Goal: Task Accomplishment & Management: Use online tool/utility

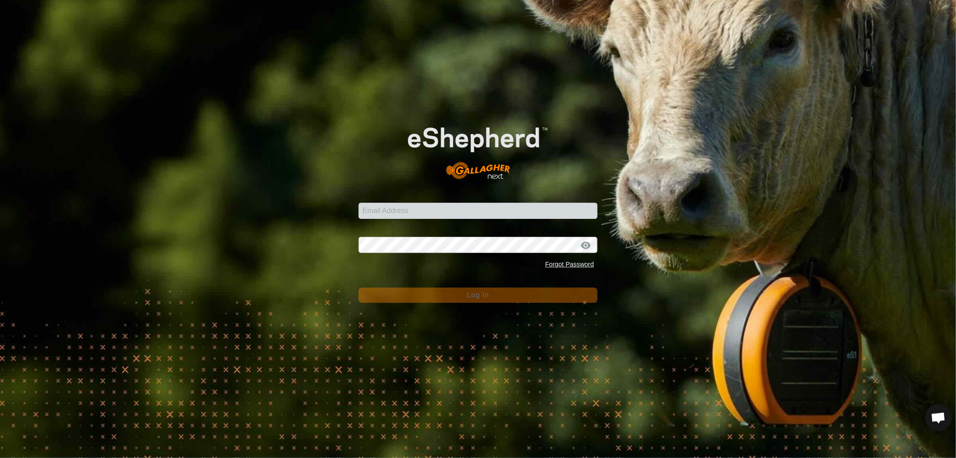
click at [386, 219] on form "Email Address Password Forgot Password Log In" at bounding box center [478, 204] width 239 height 195
click at [389, 210] on input "Email Address" at bounding box center [478, 211] width 239 height 16
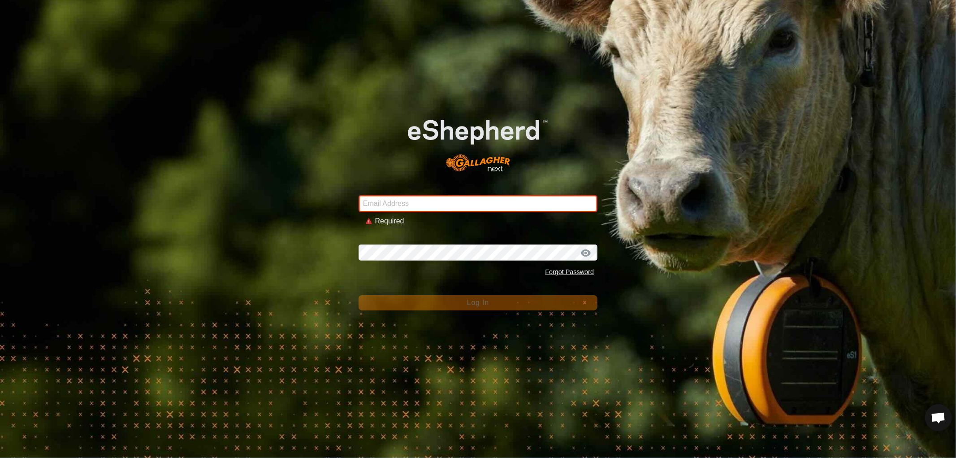
click at [427, 203] on div "Email Address Required" at bounding box center [478, 205] width 239 height 42
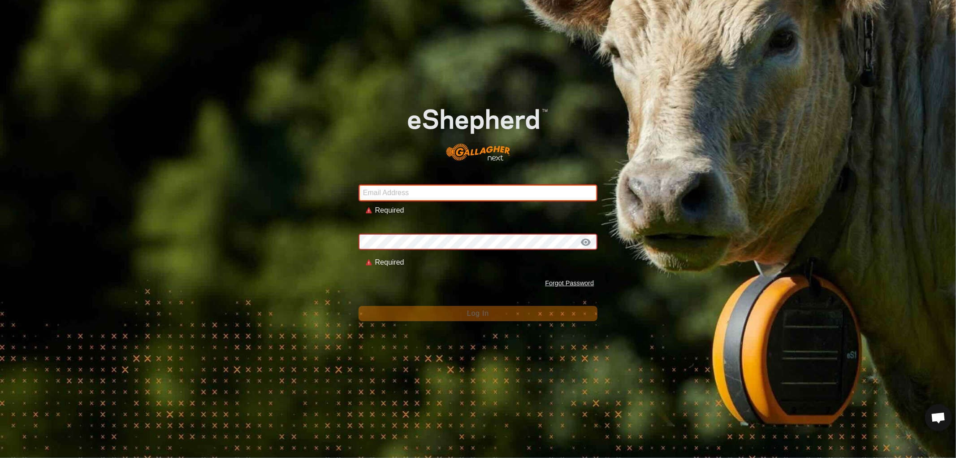
type input "[EMAIL_ADDRESS][DOMAIN_NAME]"
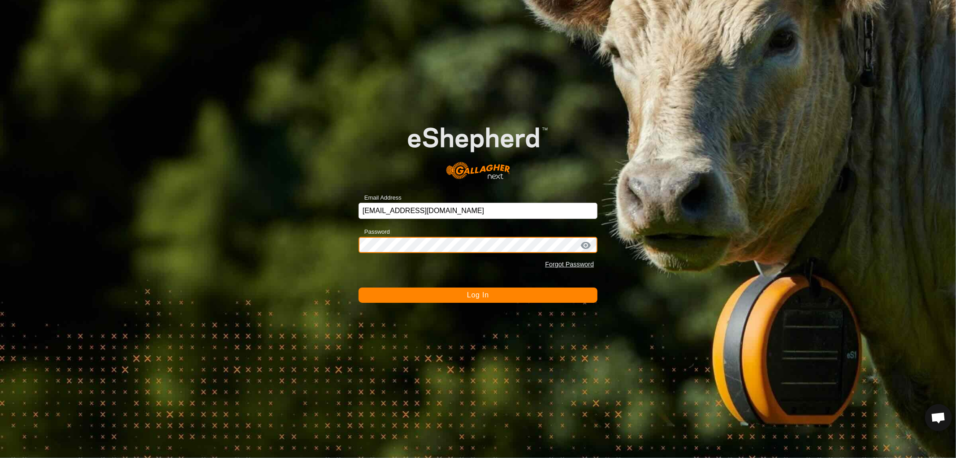
click at [359, 287] on button "Log In" at bounding box center [478, 294] width 239 height 15
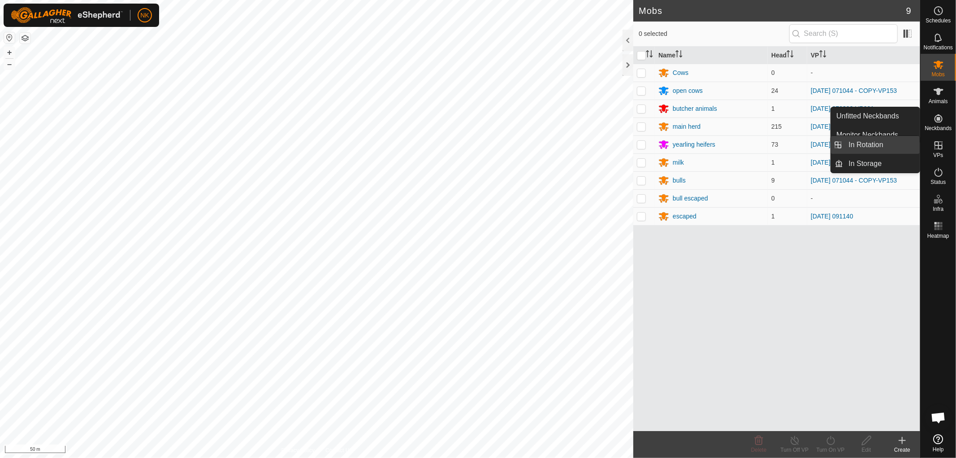
click at [859, 140] on link "In Rotation" at bounding box center [882, 145] width 77 height 18
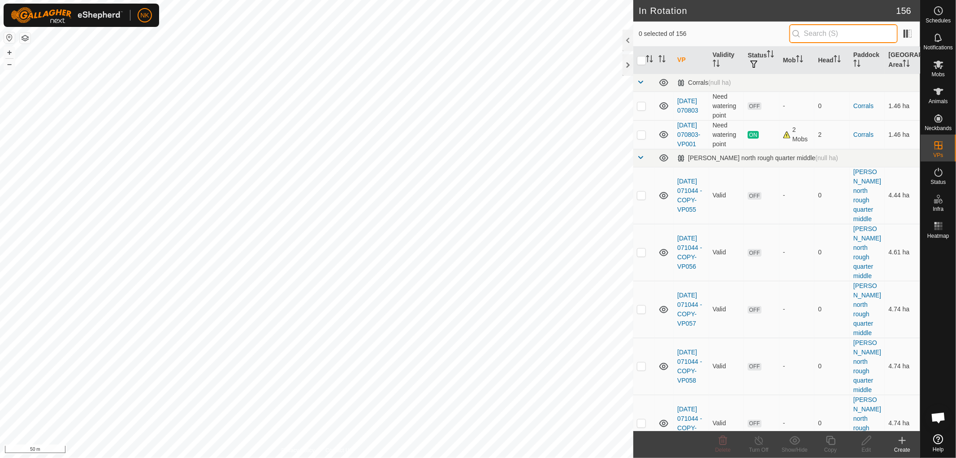
click at [816, 30] on input "text" at bounding box center [843, 33] width 108 height 19
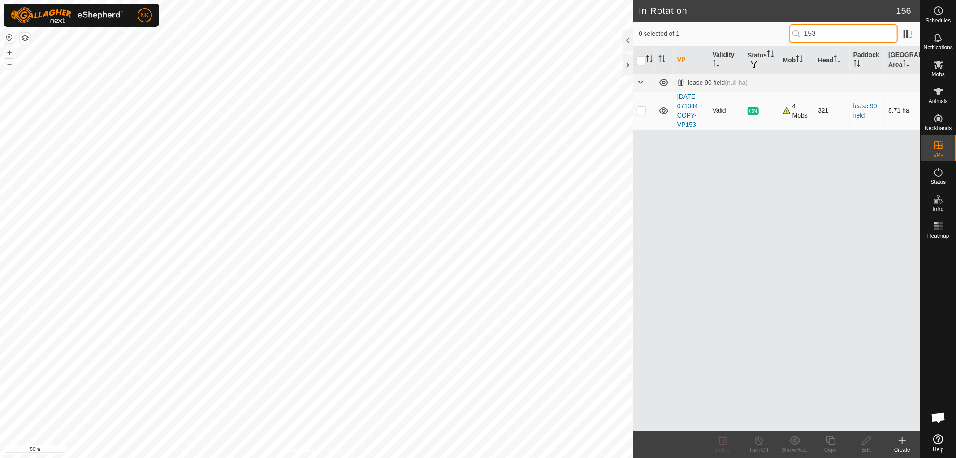
type input "153"
drag, startPoint x: 643, startPoint y: 112, endPoint x: 639, endPoint y: 114, distance: 4.8
click at [640, 113] on p-checkbox at bounding box center [641, 110] width 9 height 7
checkbox input "true"
click at [832, 441] on icon at bounding box center [830, 440] width 11 height 11
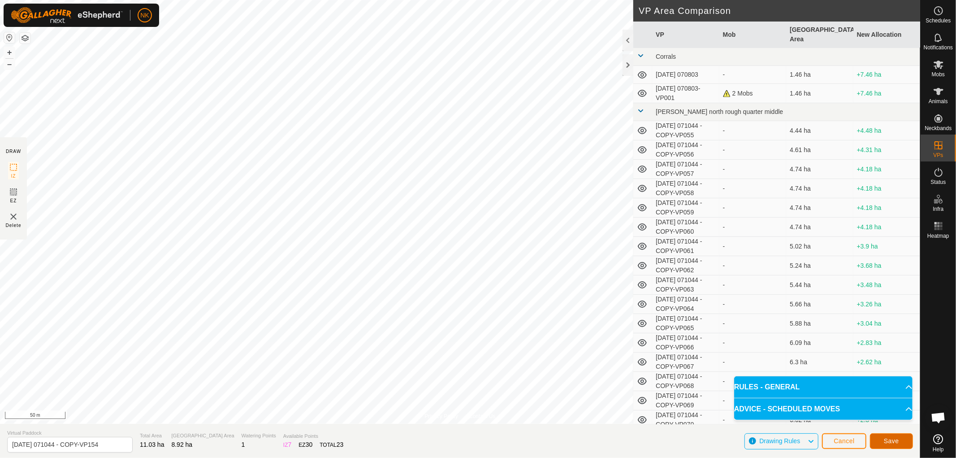
click at [901, 438] on button "Save" at bounding box center [891, 441] width 43 height 16
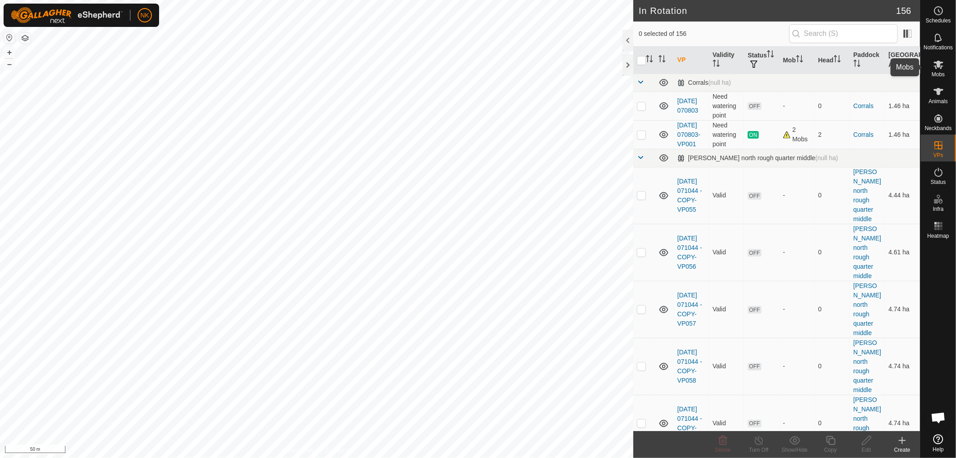
click at [940, 72] on span "Mobs" at bounding box center [938, 74] width 13 height 5
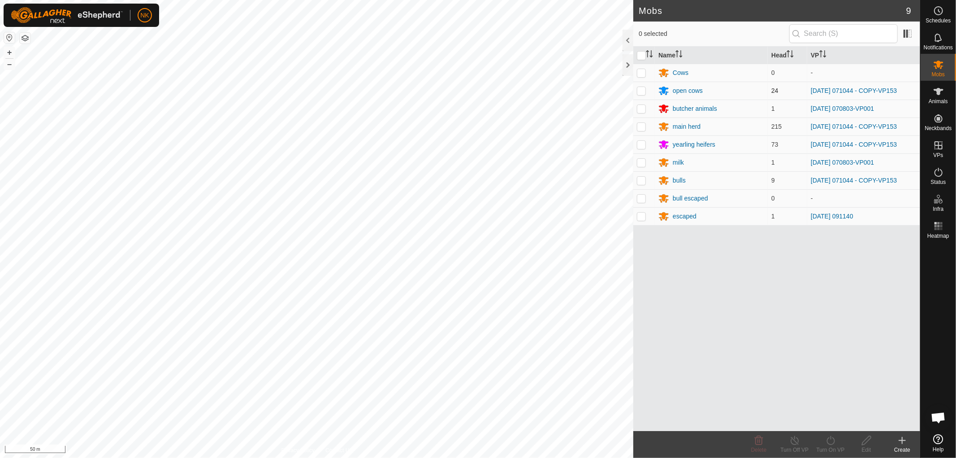
click at [639, 87] on td at bounding box center [644, 91] width 22 height 18
checkbox input "true"
click at [640, 126] on p-checkbox at bounding box center [641, 126] width 9 height 7
checkbox input "true"
click at [639, 140] on td at bounding box center [644, 144] width 22 height 18
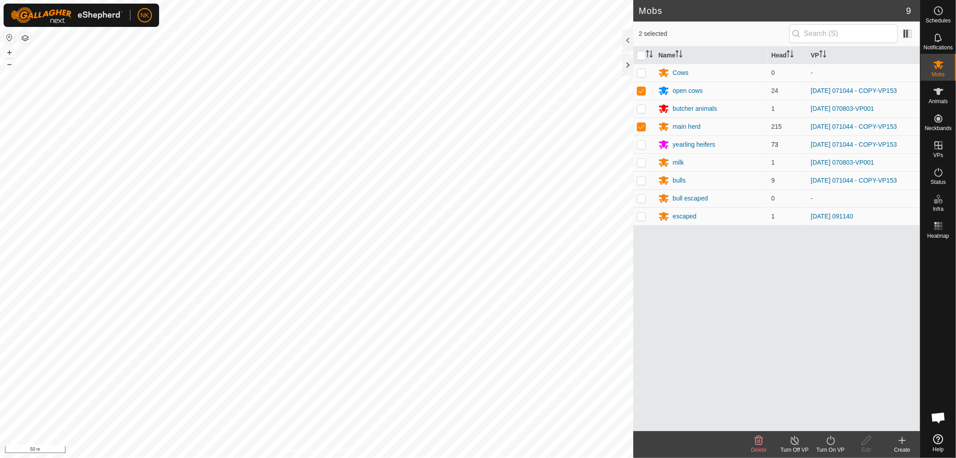
checkbox input "true"
click at [639, 179] on p-checkbox at bounding box center [641, 180] width 9 height 7
checkbox input "true"
click at [827, 444] on icon at bounding box center [830, 440] width 11 height 11
click at [835, 418] on link "Now" at bounding box center [857, 421] width 89 height 18
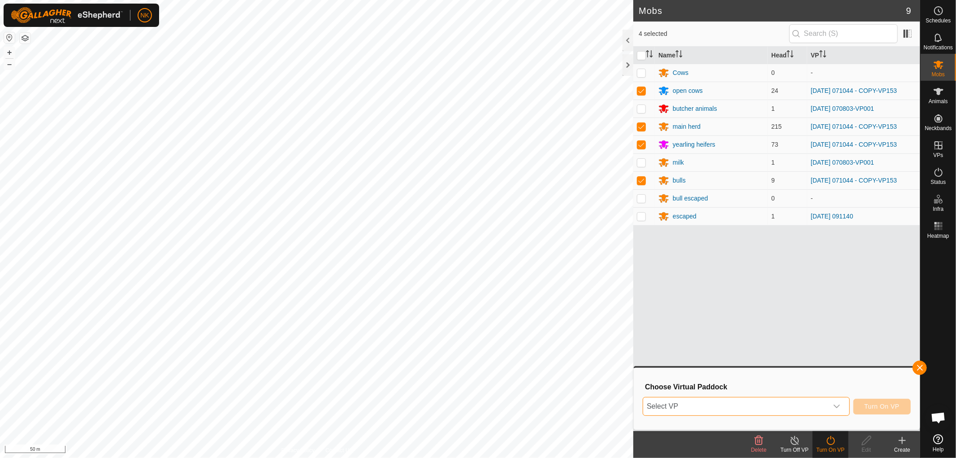
click at [791, 408] on span "Select VP" at bounding box center [735, 406] width 185 height 18
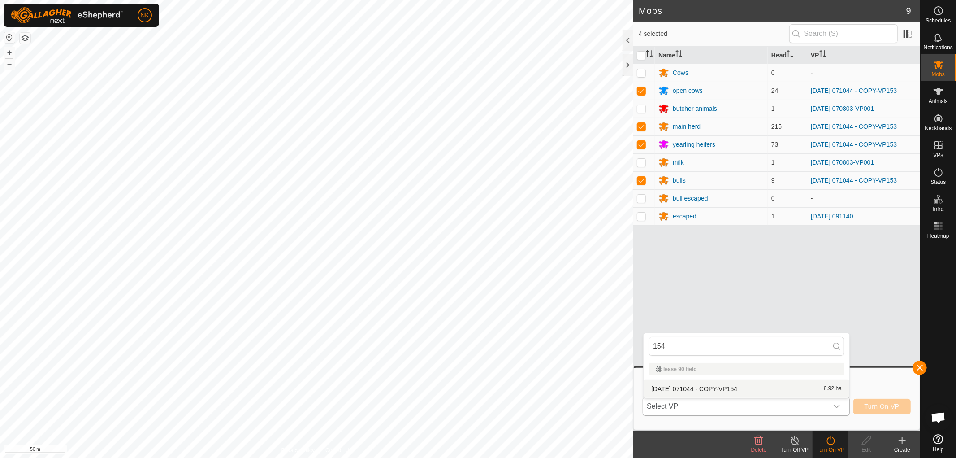
type input "154"
click at [725, 390] on li "[DATE] 071044 - COPY-VP154 8.92 ha" at bounding box center [747, 389] width 206 height 18
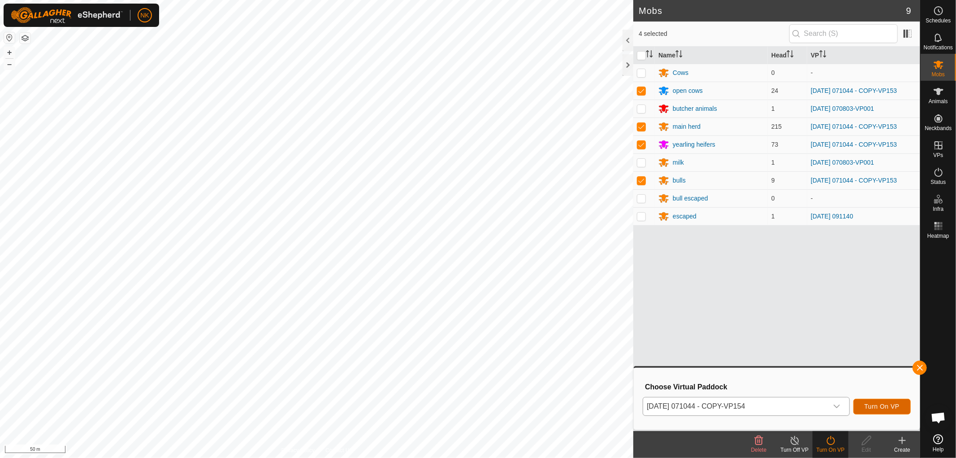
click at [886, 407] on span "Turn On VP" at bounding box center [882, 406] width 35 height 7
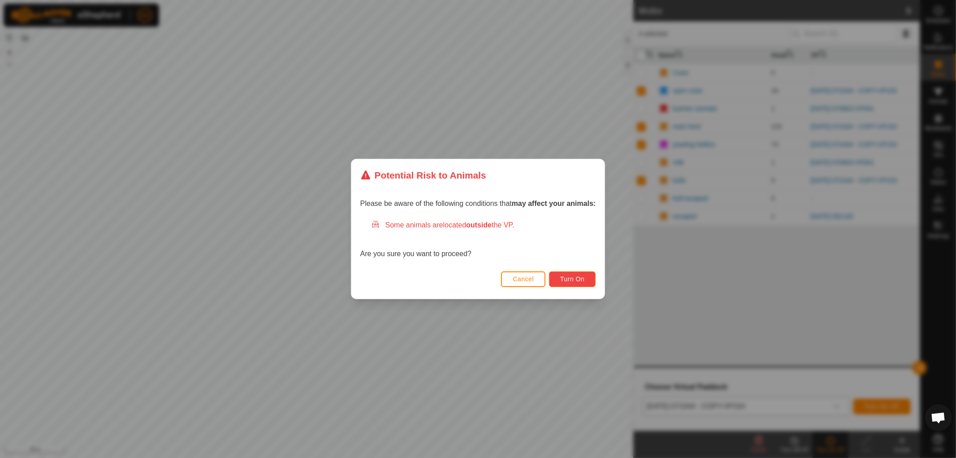
click at [570, 281] on span "Turn On" at bounding box center [572, 278] width 24 height 7
